Goal: Book appointment/travel/reservation

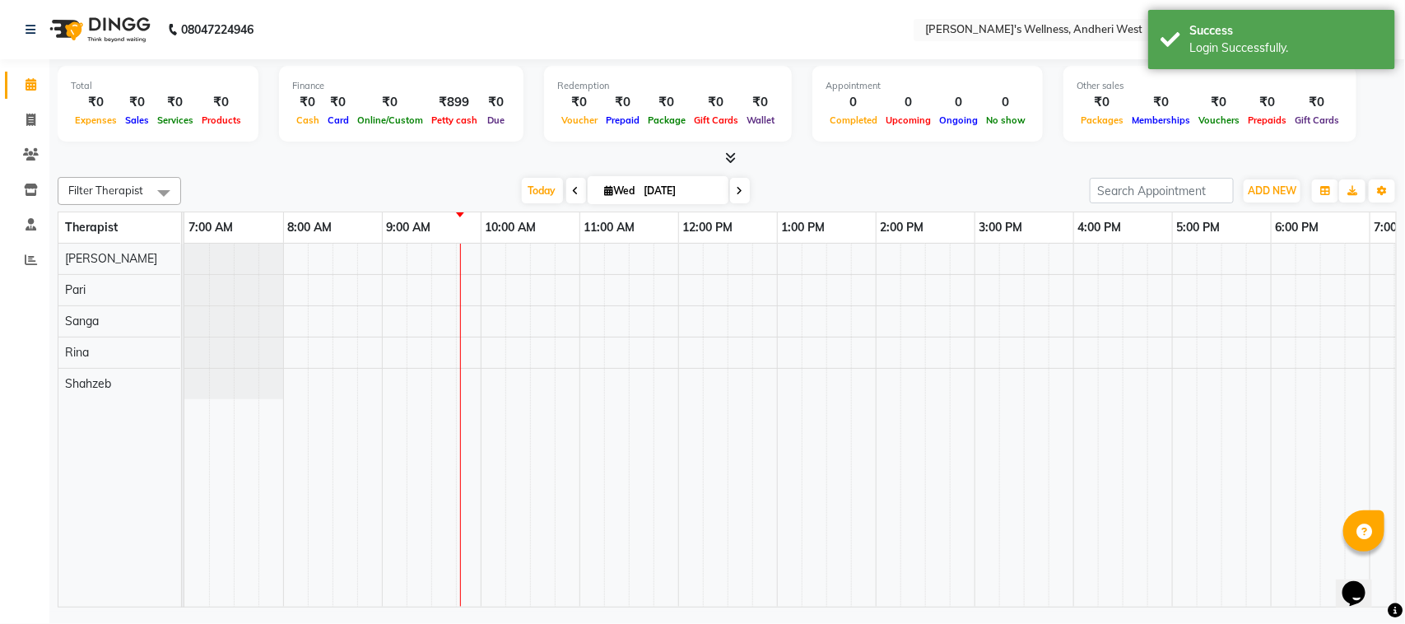
click at [640, 359] on div at bounding box center [925, 425] width 1482 height 363
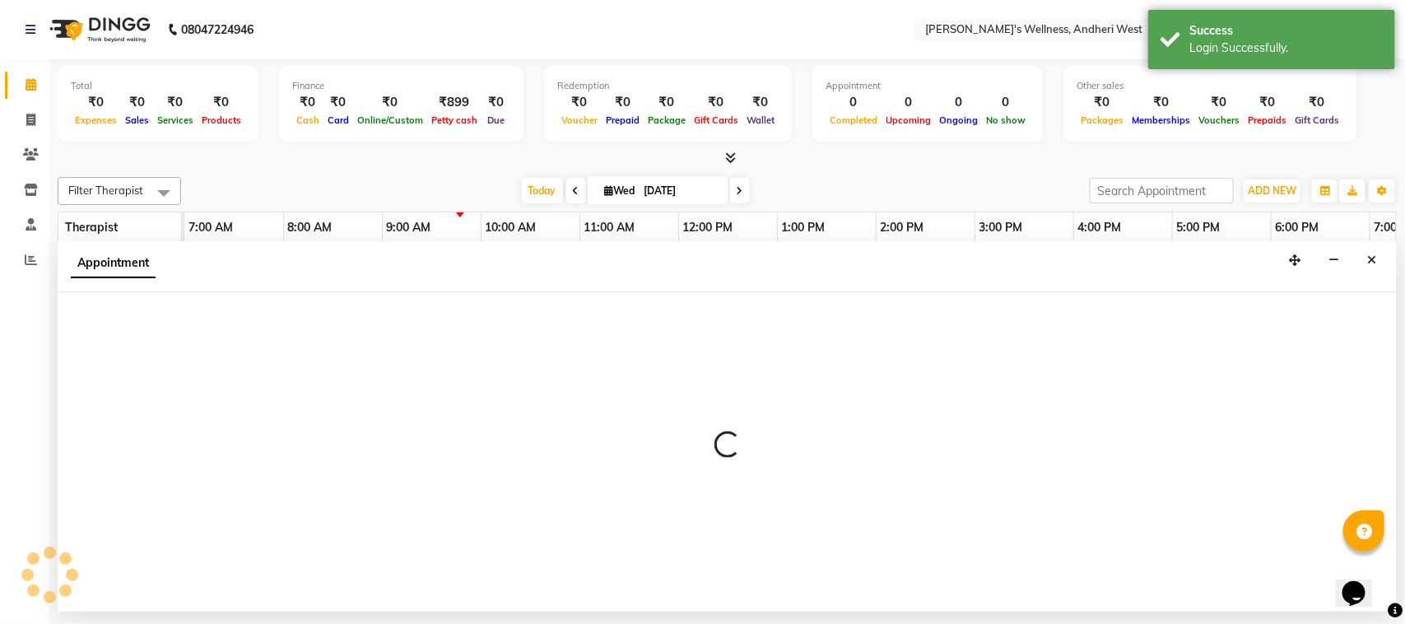
select select "80732"
select select "tentative"
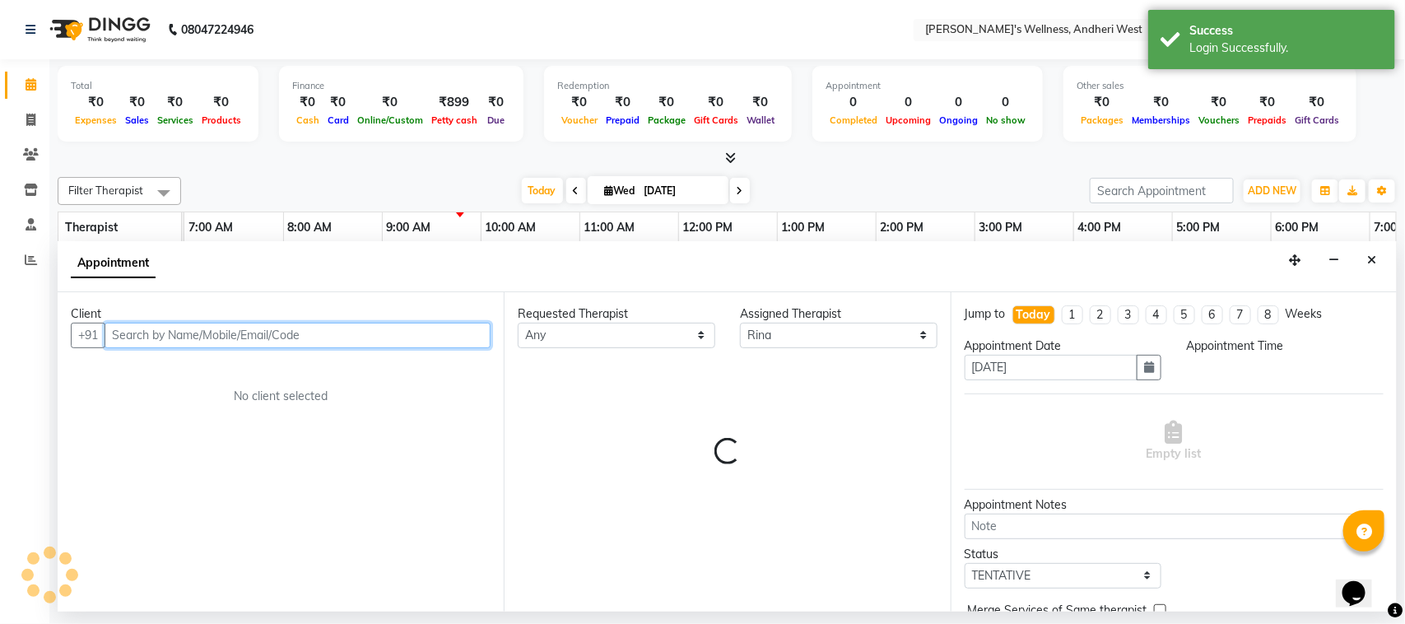
select select "690"
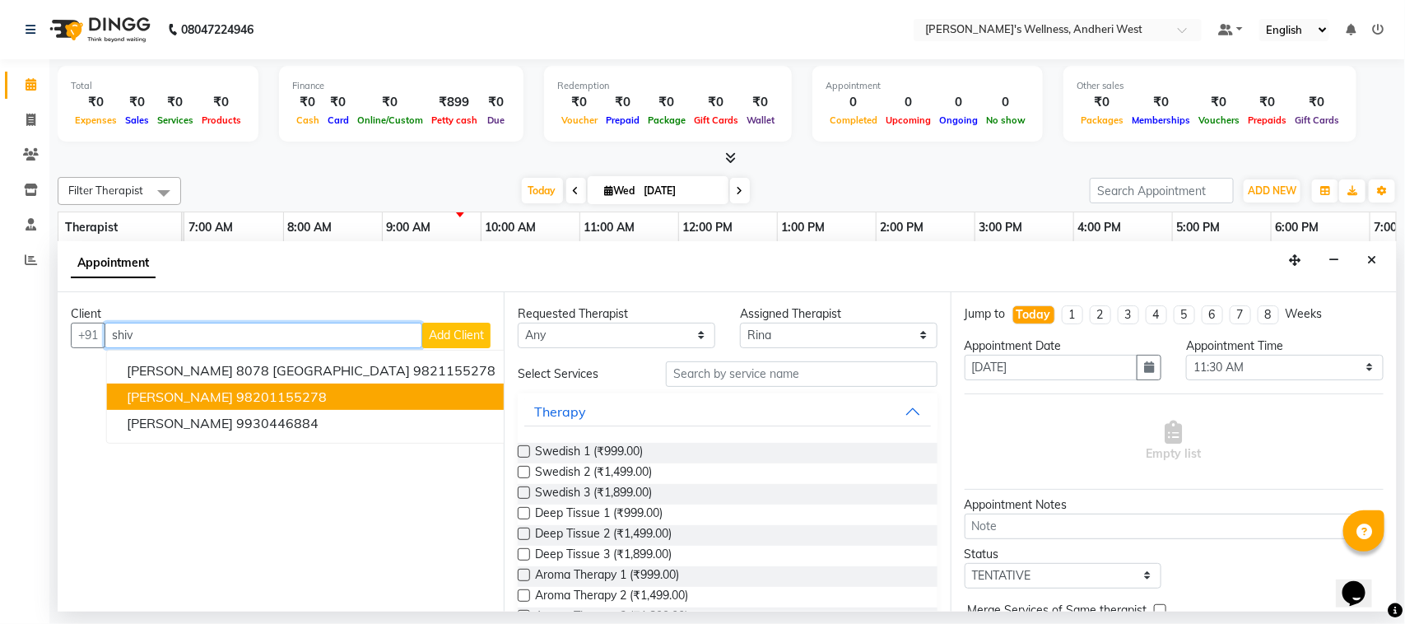
click at [243, 389] on ngb-highlight "98201155278" at bounding box center [281, 397] width 91 height 16
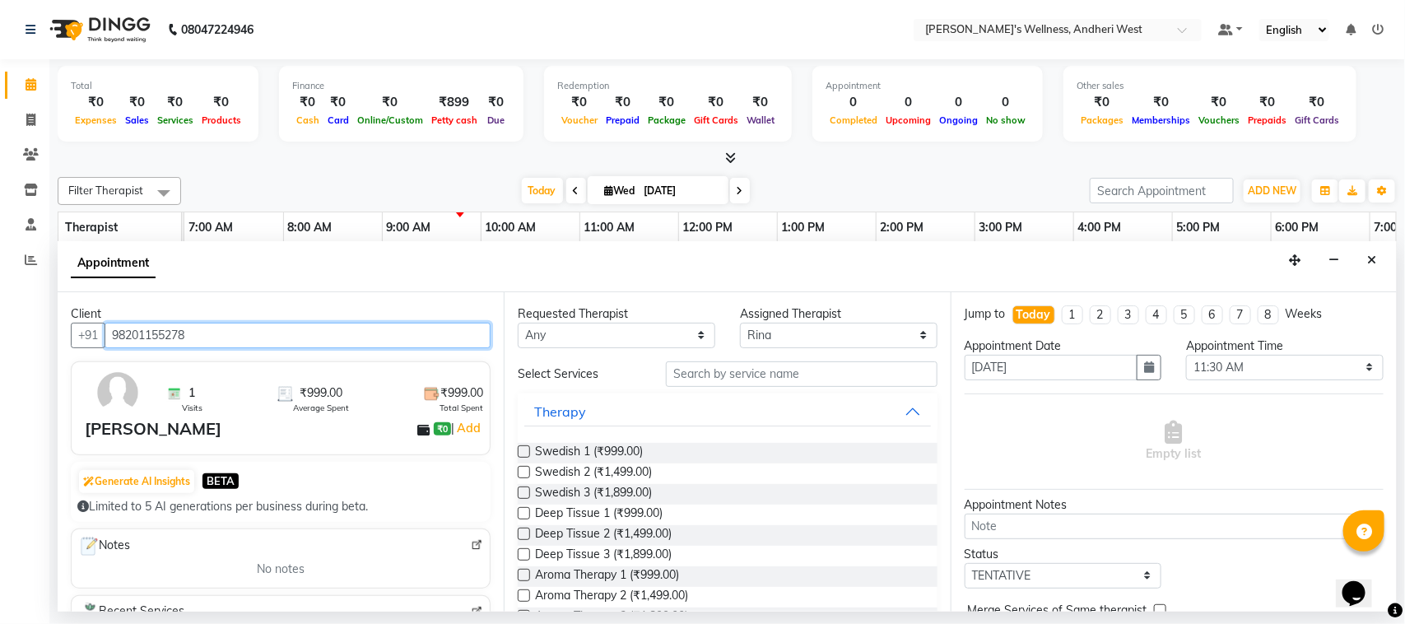
type input "98201155278"
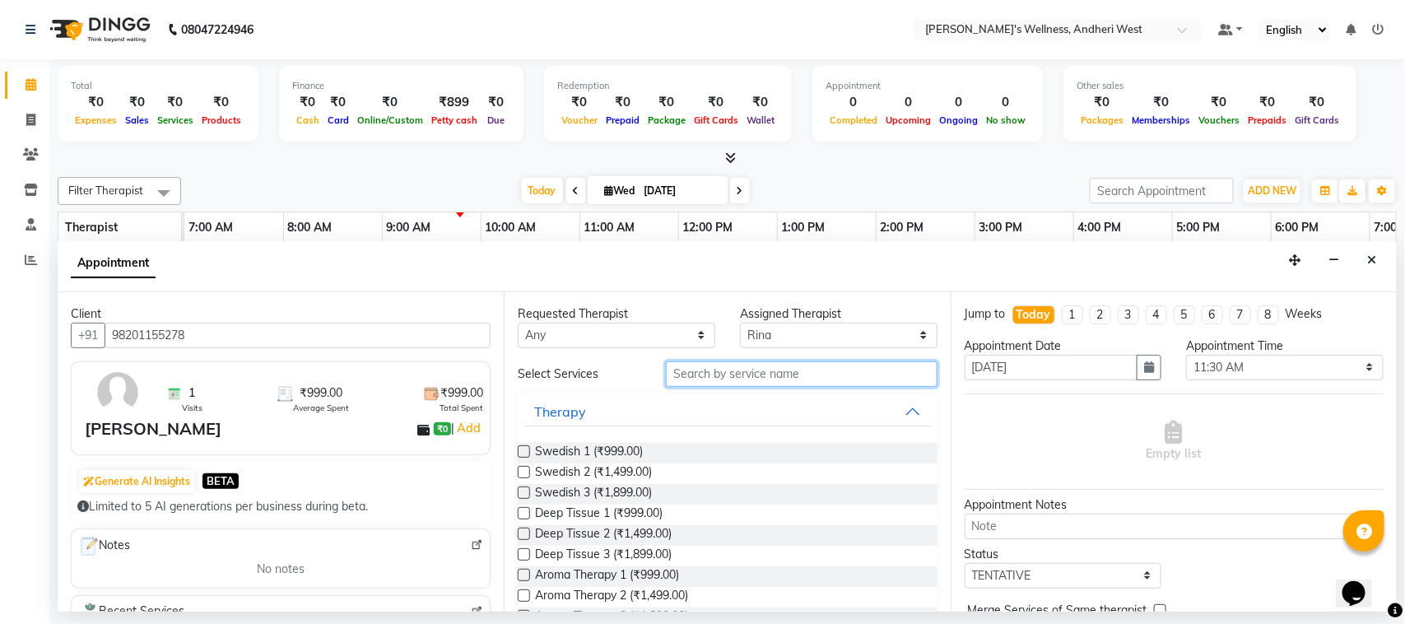
click at [755, 376] on input "text" at bounding box center [802, 374] width 272 height 26
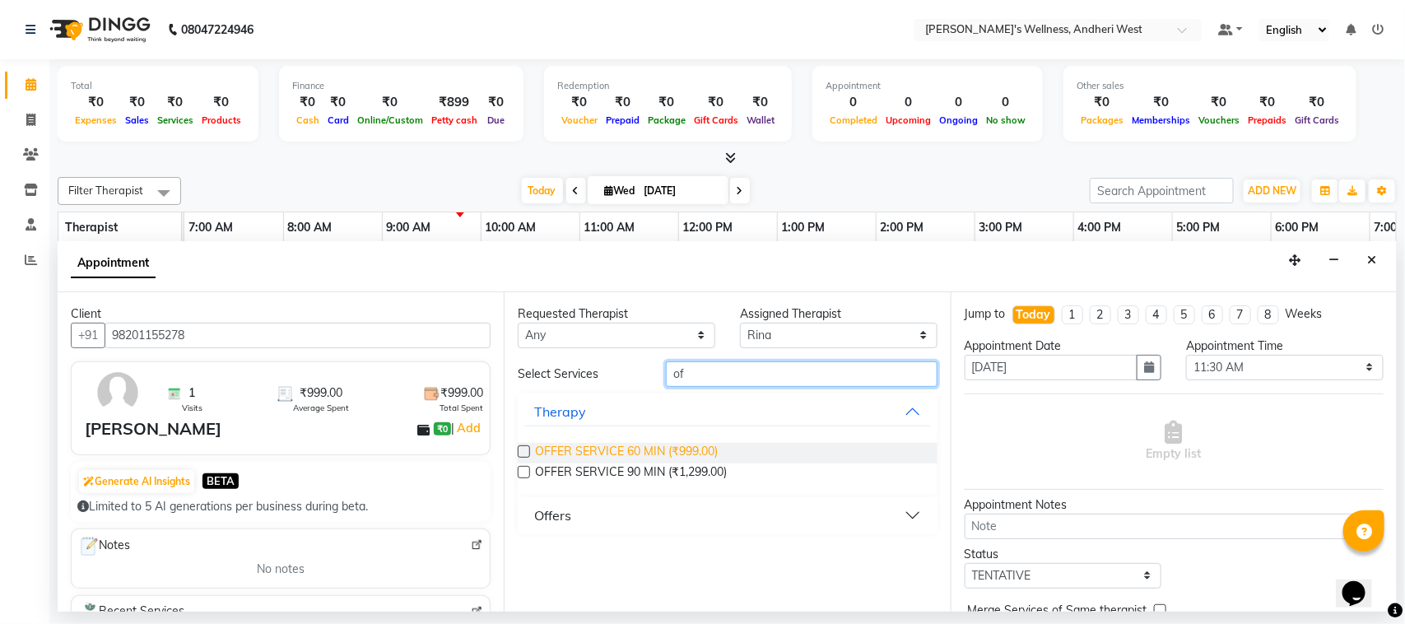
type input "of"
click at [676, 449] on span "OFFER SERVICE 60 MIN (₹999.00)" at bounding box center [626, 453] width 183 height 21
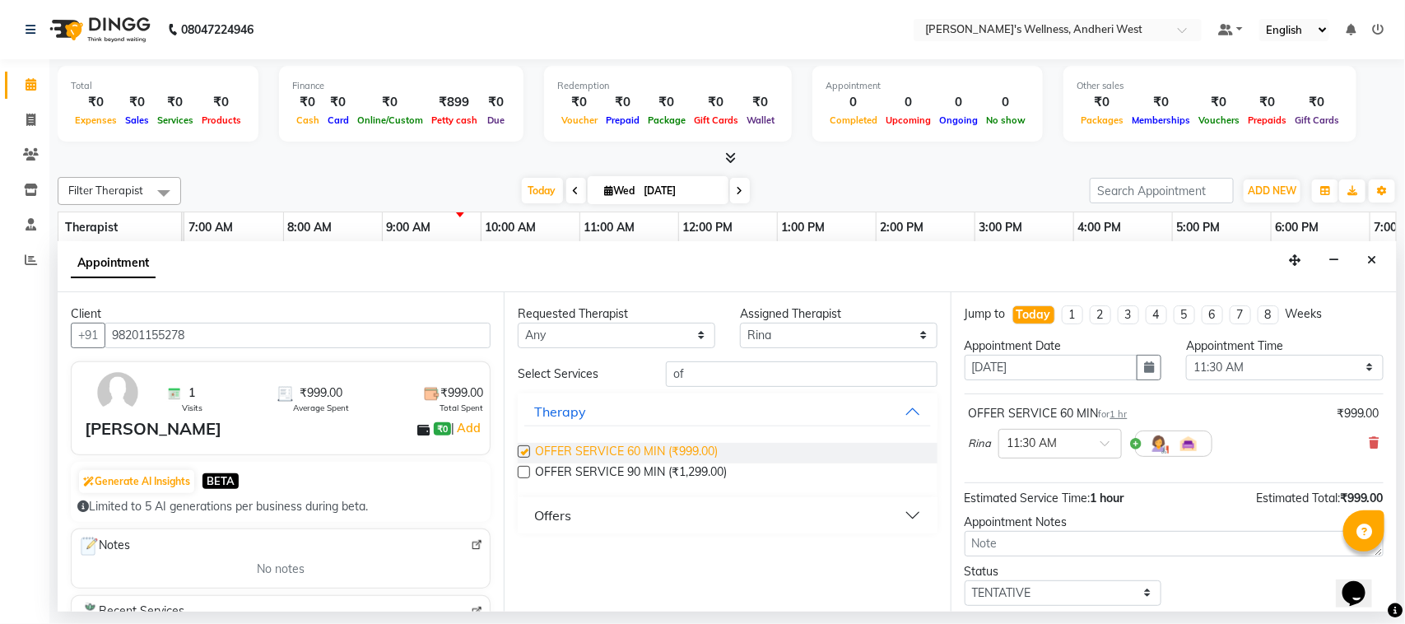
checkbox input "false"
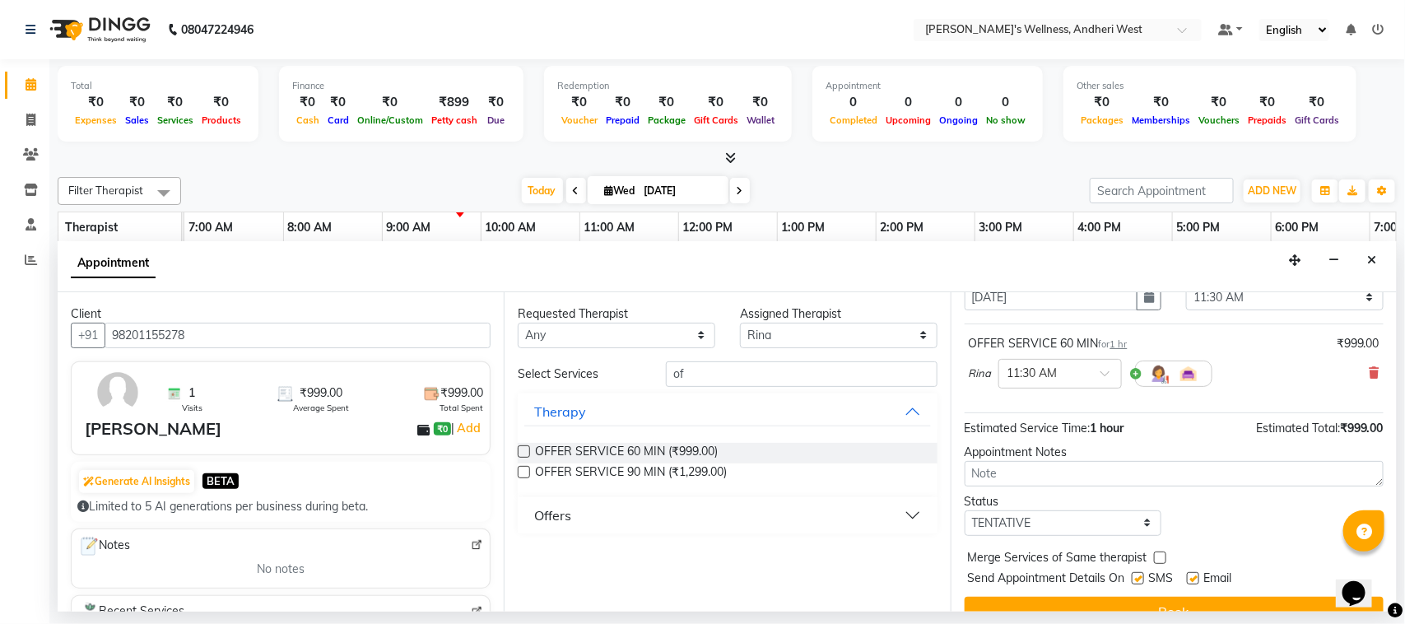
scroll to position [100, 0]
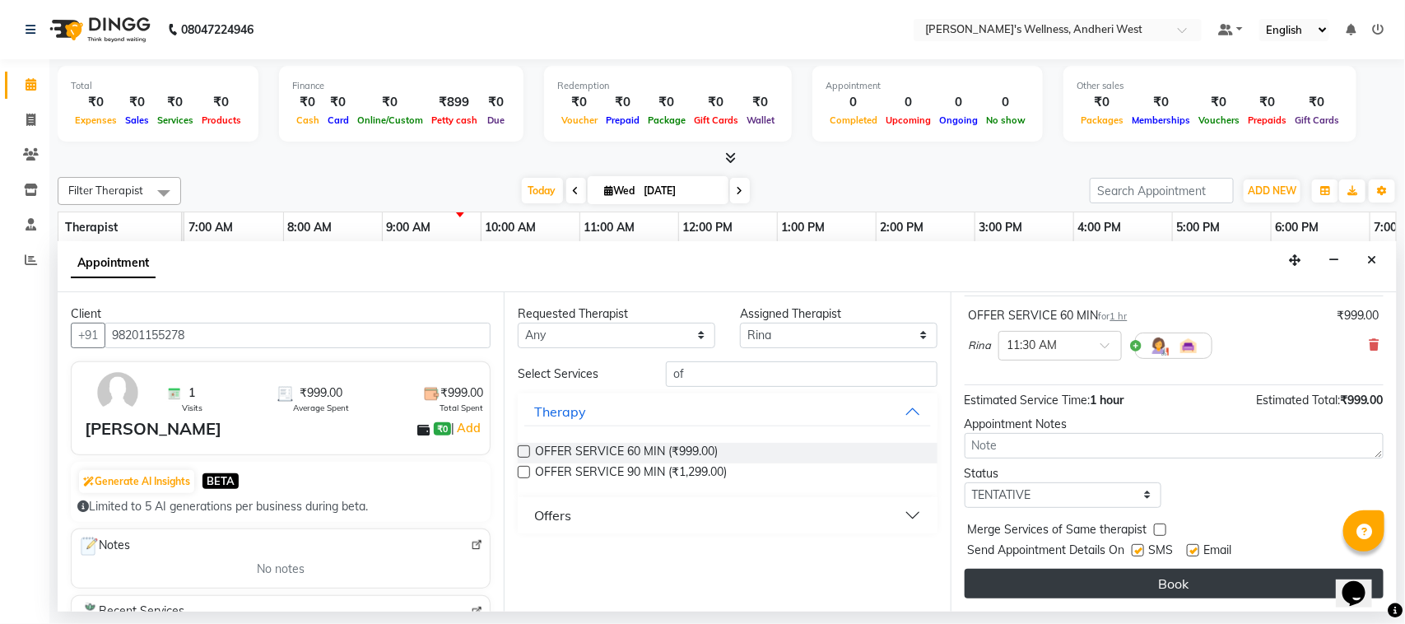
click at [1146, 586] on button "Book" at bounding box center [1174, 584] width 419 height 30
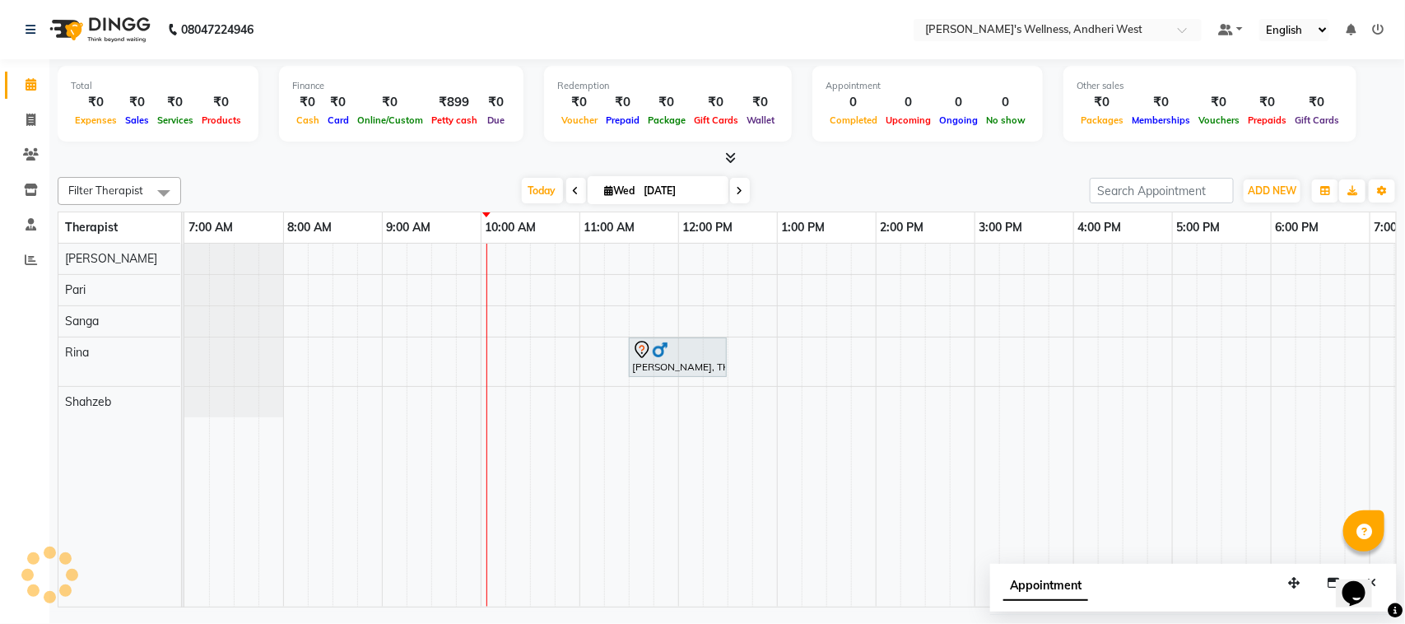
click at [543, 366] on div "[PERSON_NAME], TK01, 11:30 AM-12:30 PM, OFFER SERVICE 60 MIN" at bounding box center [925, 425] width 1482 height 363
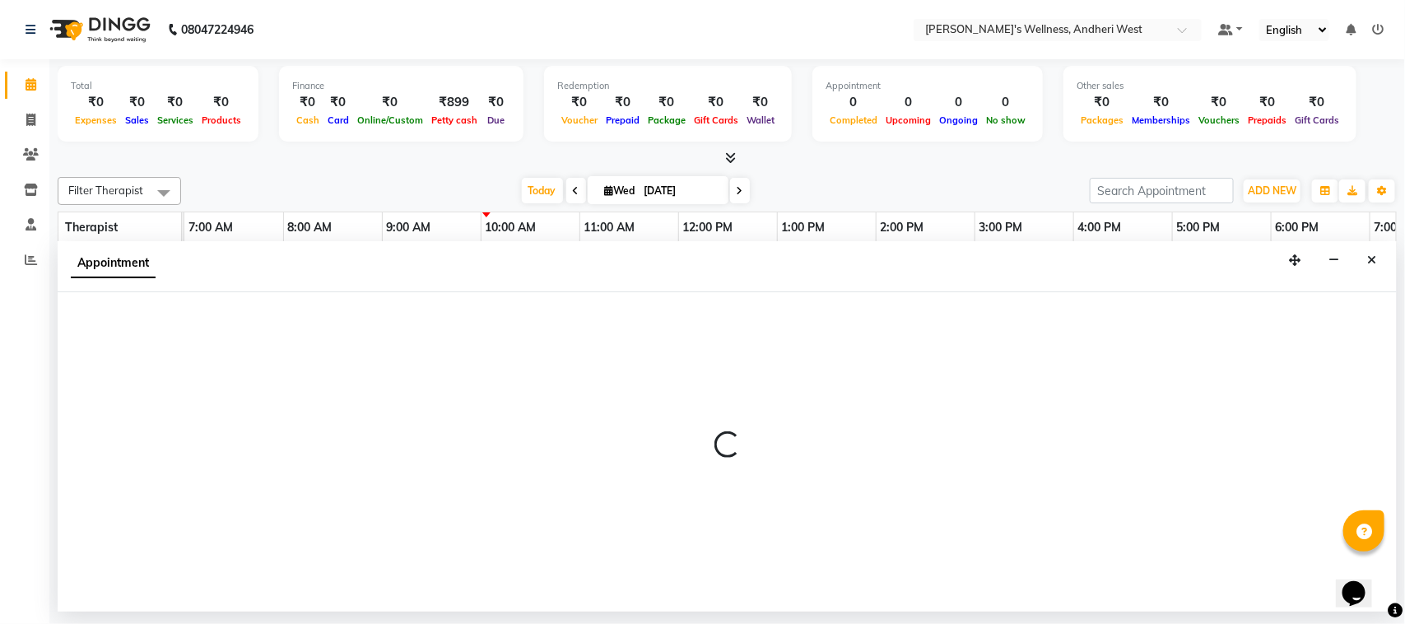
select select "80732"
select select "630"
select select "tentative"
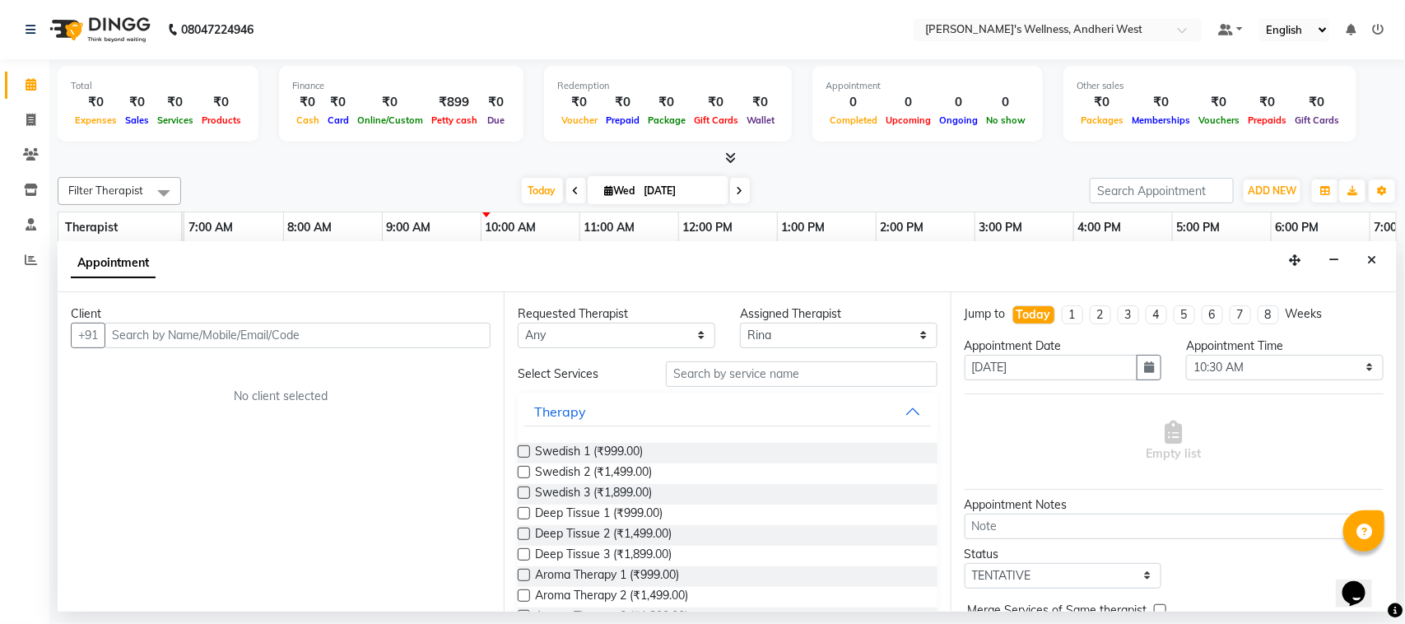
click at [389, 333] on input "text" at bounding box center [298, 336] width 386 height 26
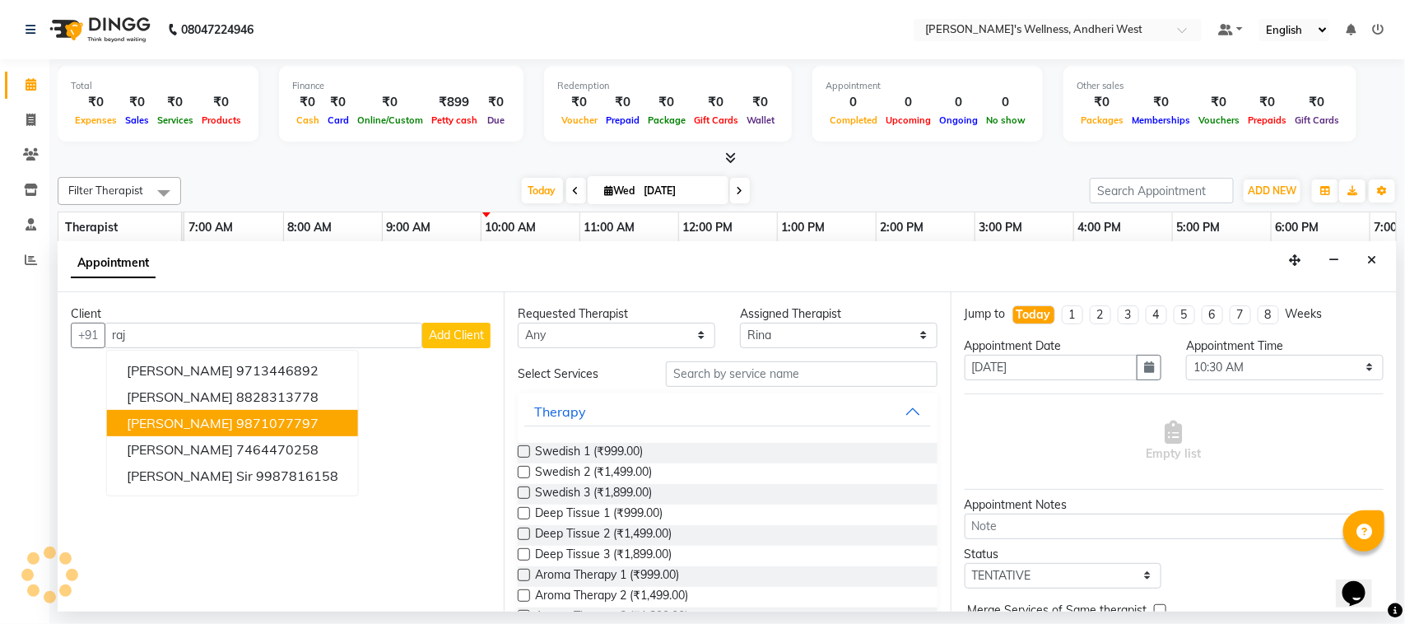
click at [199, 412] on button "[PERSON_NAME] 9871077797" at bounding box center [232, 423] width 251 height 26
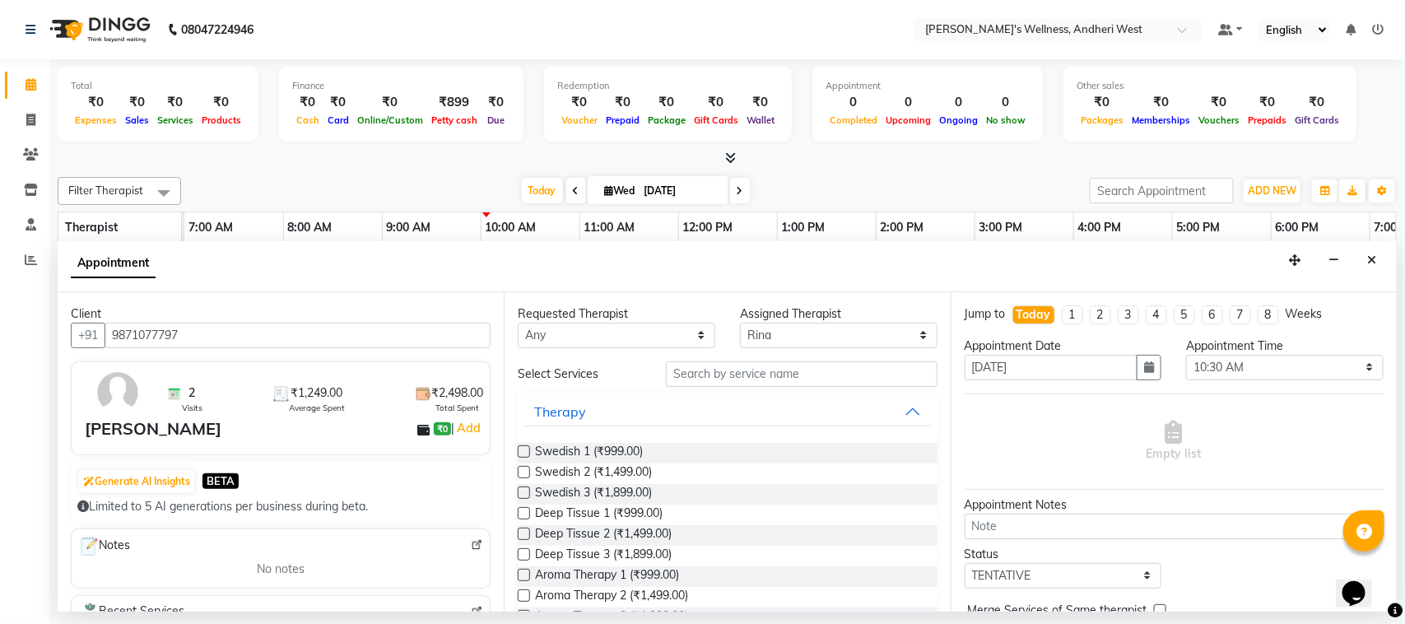
type input "9871077797"
click at [827, 375] on input "text" at bounding box center [802, 374] width 272 height 26
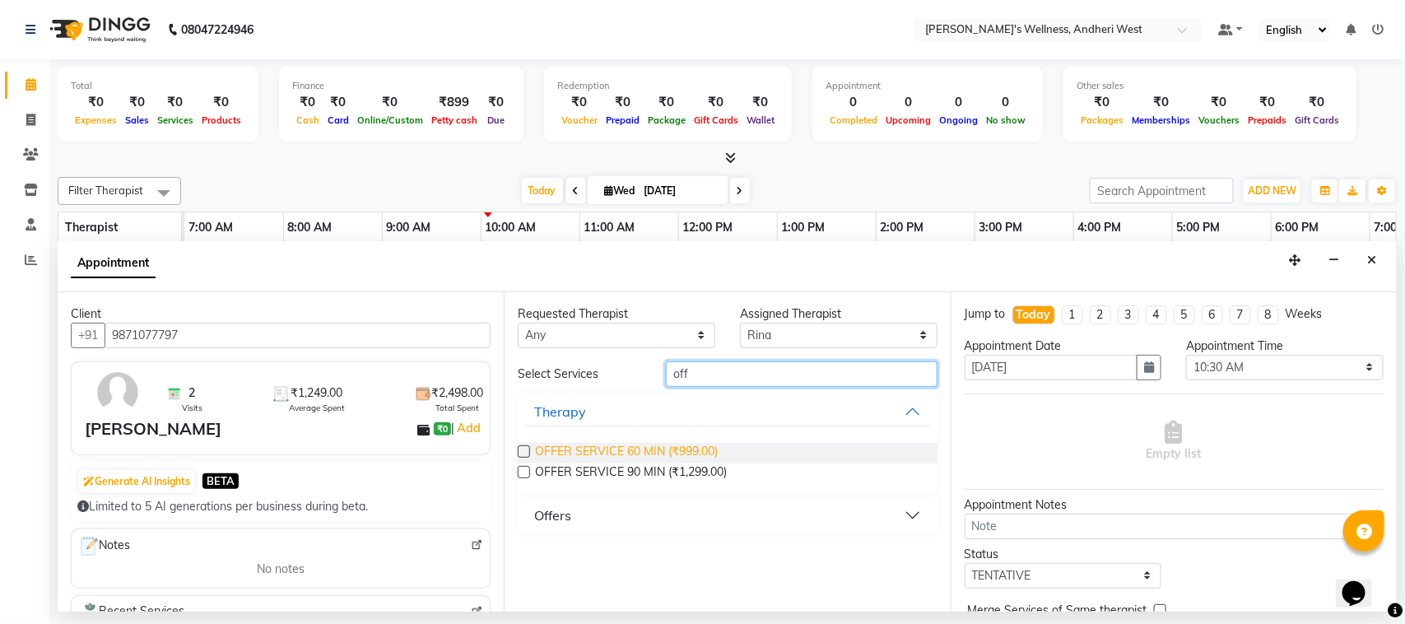
type input "off"
click at [619, 445] on span "OFFER SERVICE 60 MIN (₹999.00)" at bounding box center [626, 453] width 183 height 21
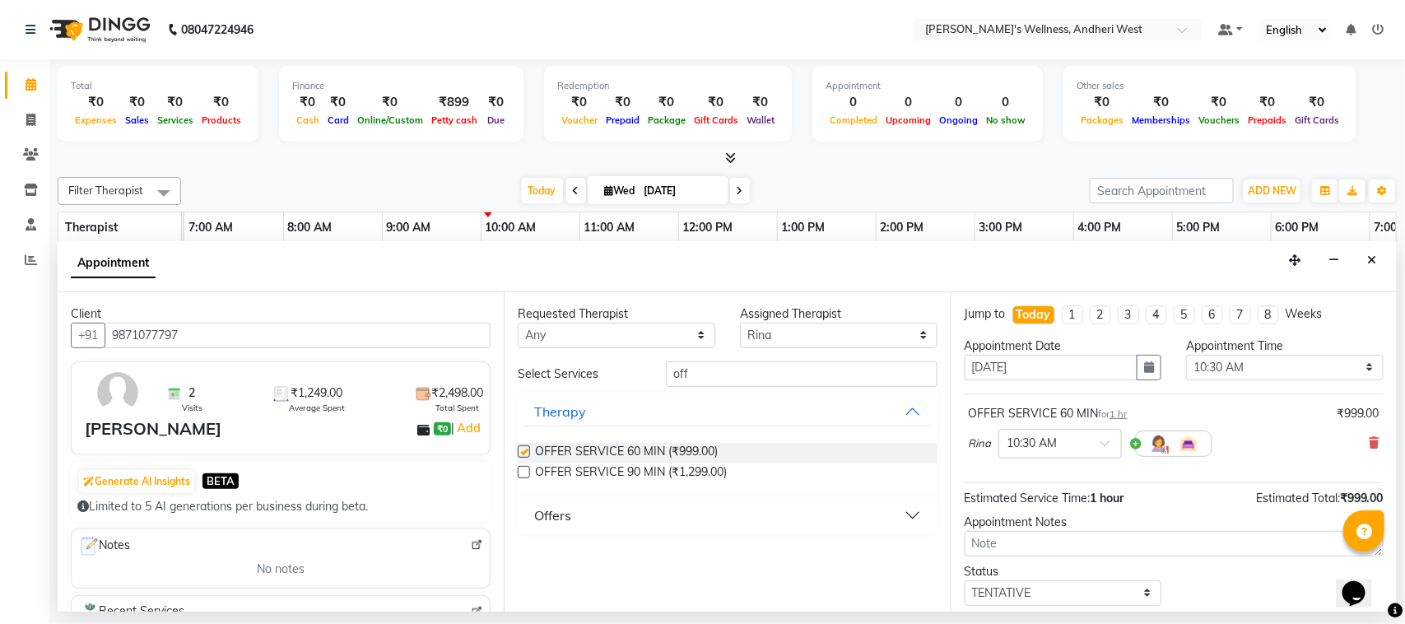
checkbox input "false"
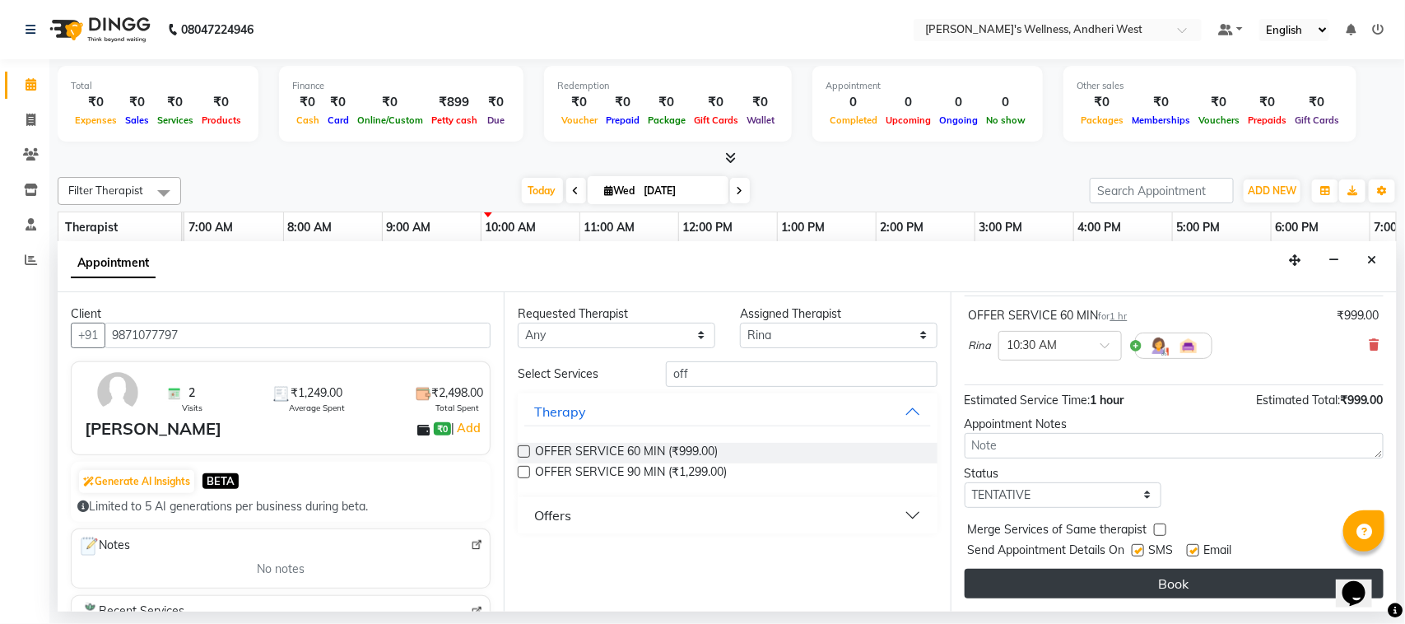
click at [1208, 593] on button "Book" at bounding box center [1174, 584] width 419 height 30
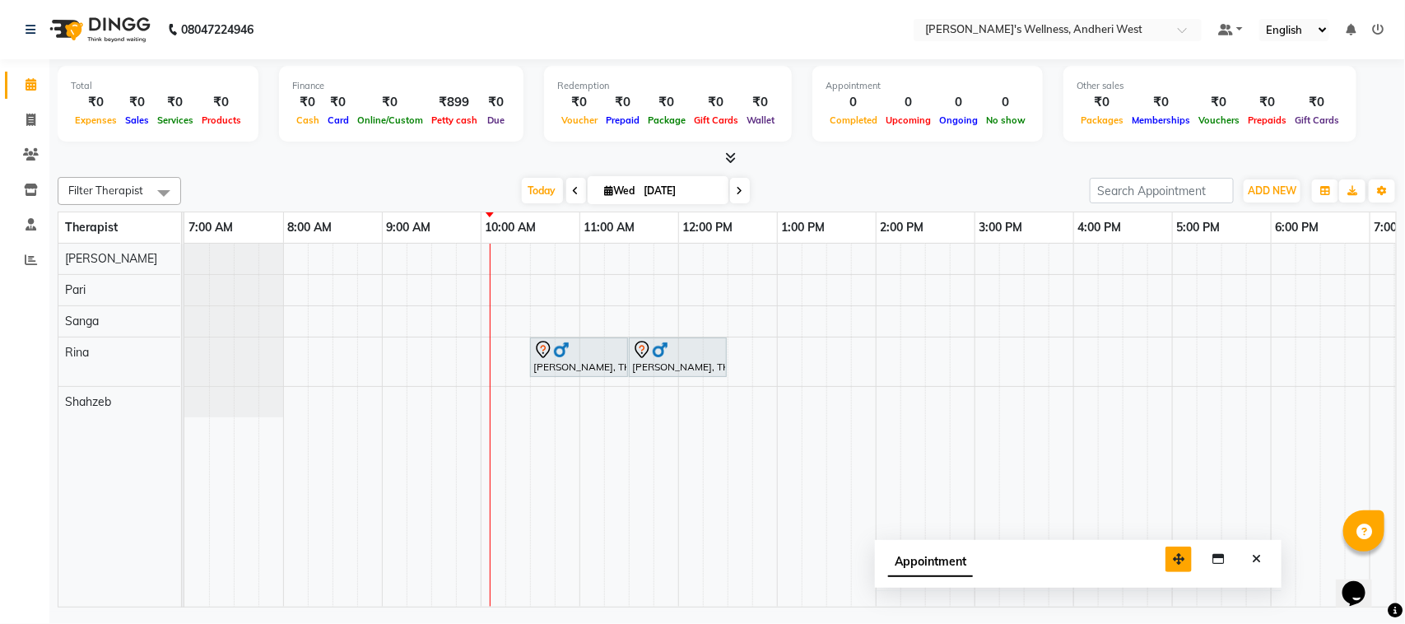
drag, startPoint x: 1294, startPoint y: 594, endPoint x: 1170, endPoint y: 569, distance: 126.7
click at [1175, 570] on button "button" at bounding box center [1179, 560] width 26 height 26
click at [1259, 566] on button "Close" at bounding box center [1253, 560] width 24 height 26
